Goal: Information Seeking & Learning: Learn about a topic

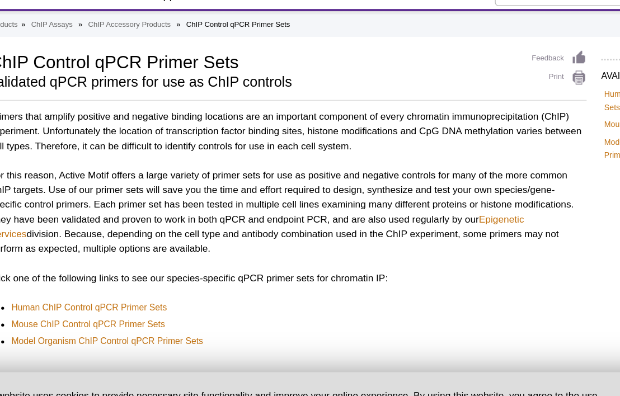
click at [157, 275] on p "Click one of the following links to see our species-specific qPCR primer sets f…" at bounding box center [256, 277] width 455 height 11
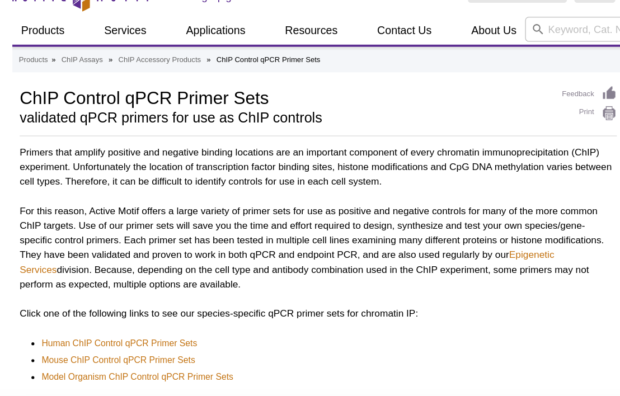
click at [143, 224] on p "For this reason, Active Motif offers a large variety of primer sets for use as …" at bounding box center [256, 210] width 455 height 67
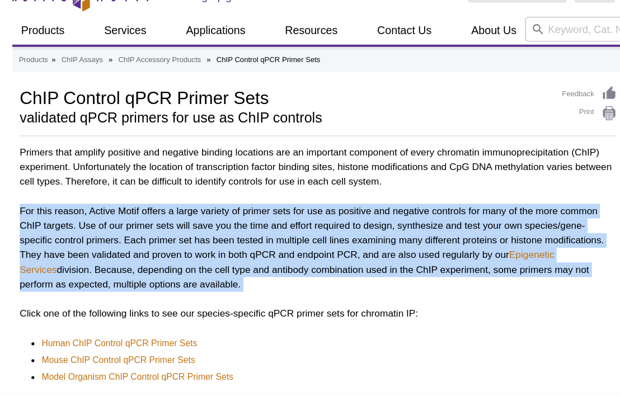
click at [143, 224] on p "For this reason, Active Motif offers a large variety of primer sets for use as …" at bounding box center [256, 210] width 455 height 67
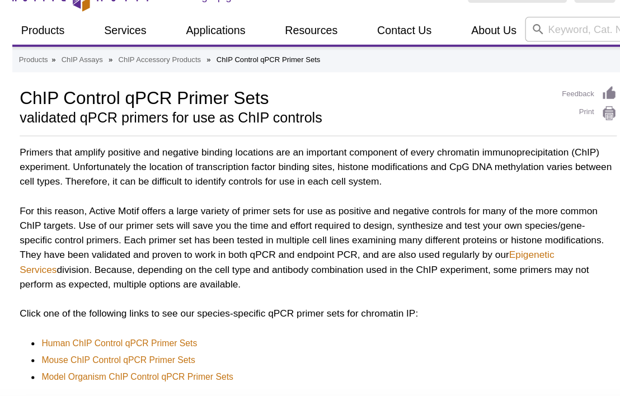
click at [143, 224] on p "For this reason, Active Motif offers a large variety of primer sets for use as …" at bounding box center [256, 210] width 455 height 67
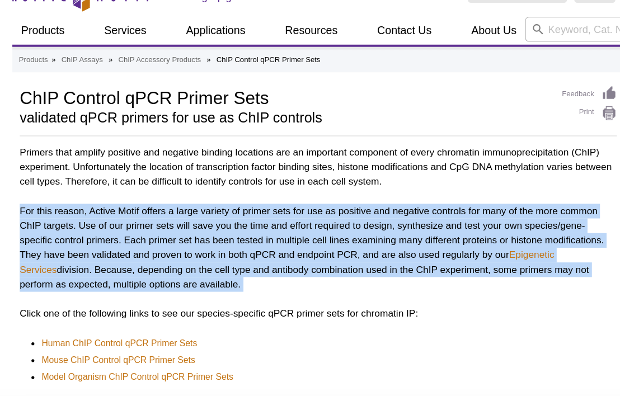
click at [143, 224] on p "For this reason, Active Motif offers a large variety of primer sets for use as …" at bounding box center [256, 210] width 455 height 67
click at [141, 232] on p "For this reason, Active Motif offers a large variety of primer sets for use as …" at bounding box center [256, 210] width 455 height 67
